Goal: Task Accomplishment & Management: Complete application form

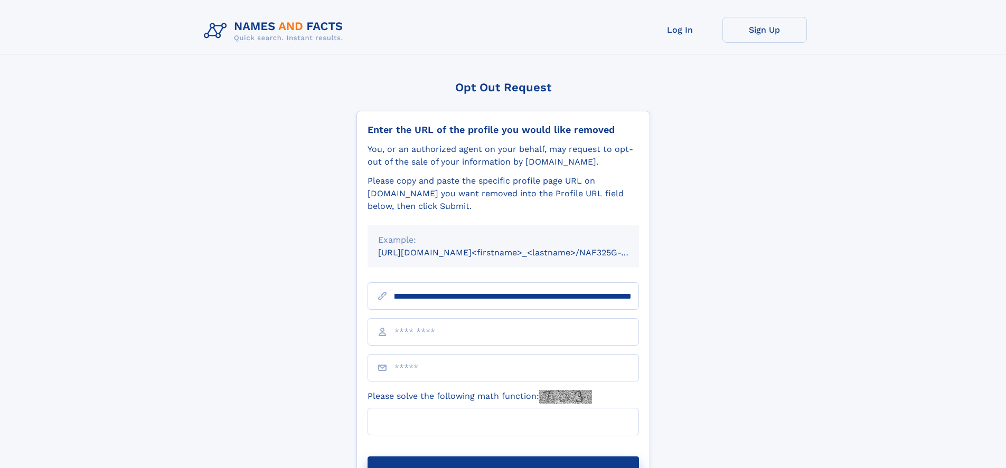
scroll to position [0, 119]
type input "**********"
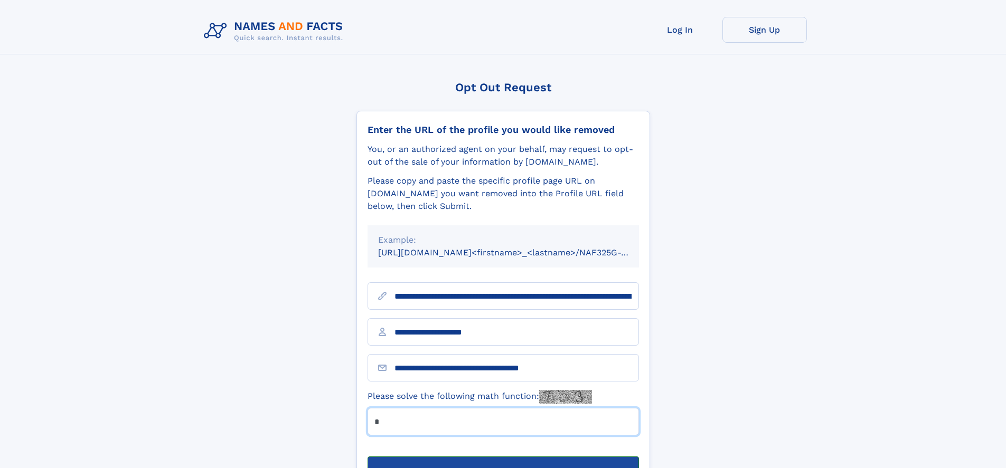
type input "*"
click at [503, 457] on button "Submit Opt Out Request" at bounding box center [502, 474] width 271 height 34
